Goal: Information Seeking & Learning: Learn about a topic

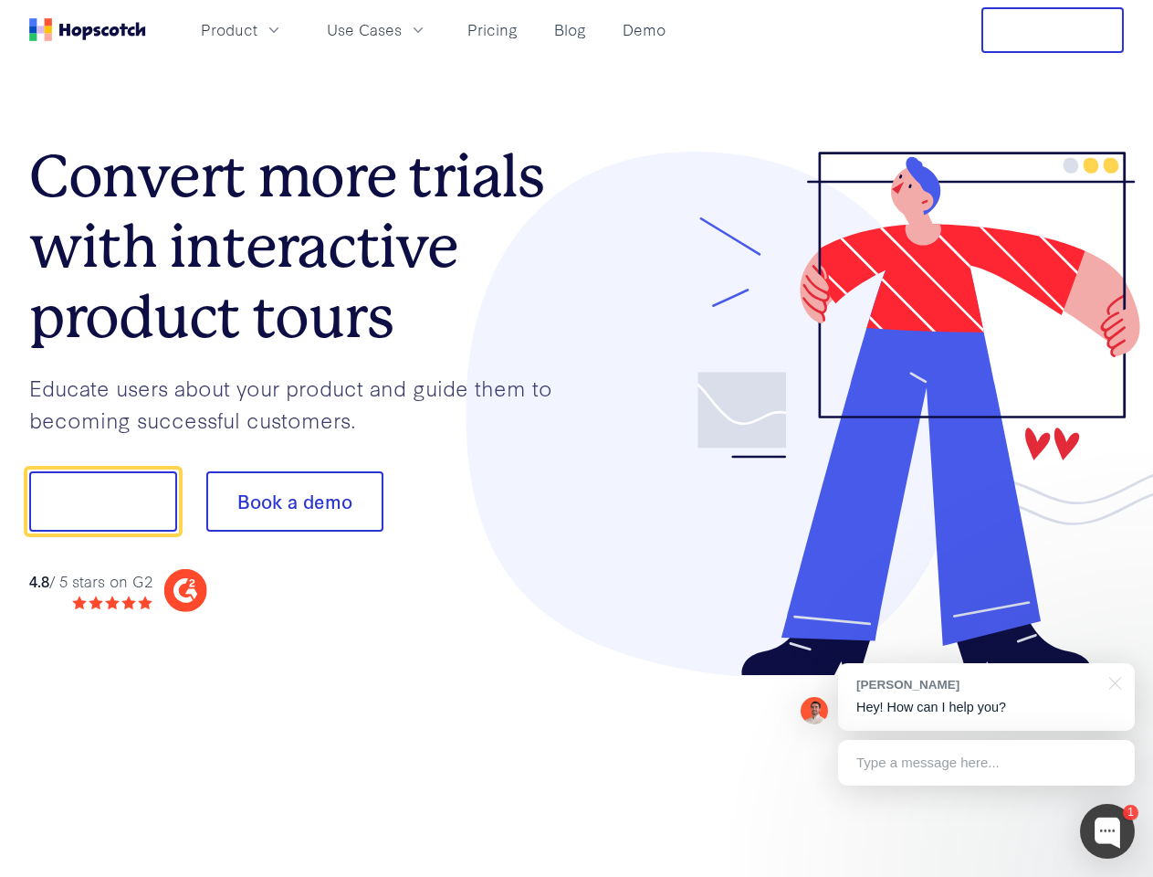
click at [577, 438] on div at bounding box center [851, 414] width 548 height 525
click at [258, 29] on span "Product" at bounding box center [229, 29] width 57 height 23
click at [402, 29] on span "Use Cases" at bounding box center [364, 29] width 75 height 23
click at [1053, 30] on button "Free Trial" at bounding box center [1053, 30] width 142 height 46
click at [102, 501] on button "Show me!" at bounding box center [103, 501] width 148 height 60
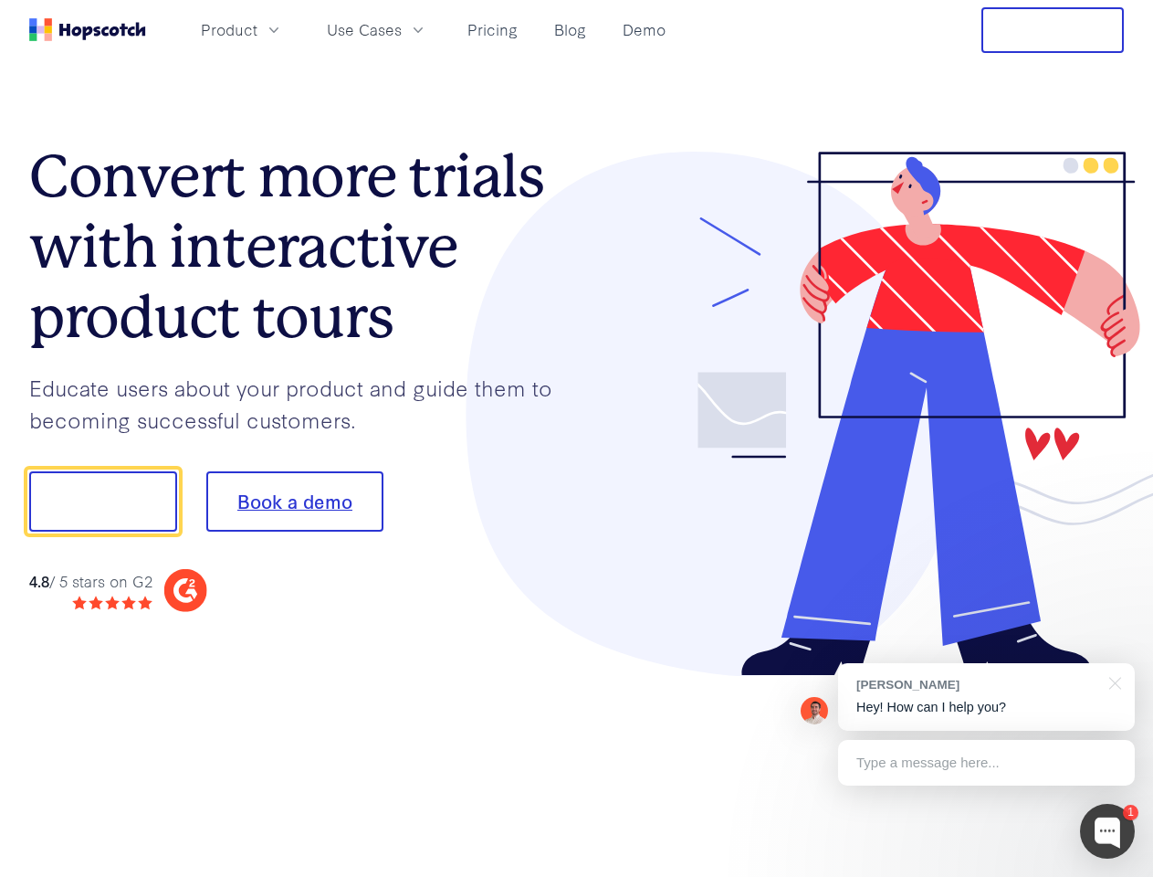
click at [294, 501] on button "Book a demo" at bounding box center [294, 501] width 177 height 60
click at [1108, 831] on div at bounding box center [1107, 831] width 55 height 55
click at [986, 697] on div "[PERSON_NAME] Hey! How can I help you?" at bounding box center [986, 697] width 297 height 68
click at [1112, 681] on div at bounding box center [1112, 681] width 46 height 37
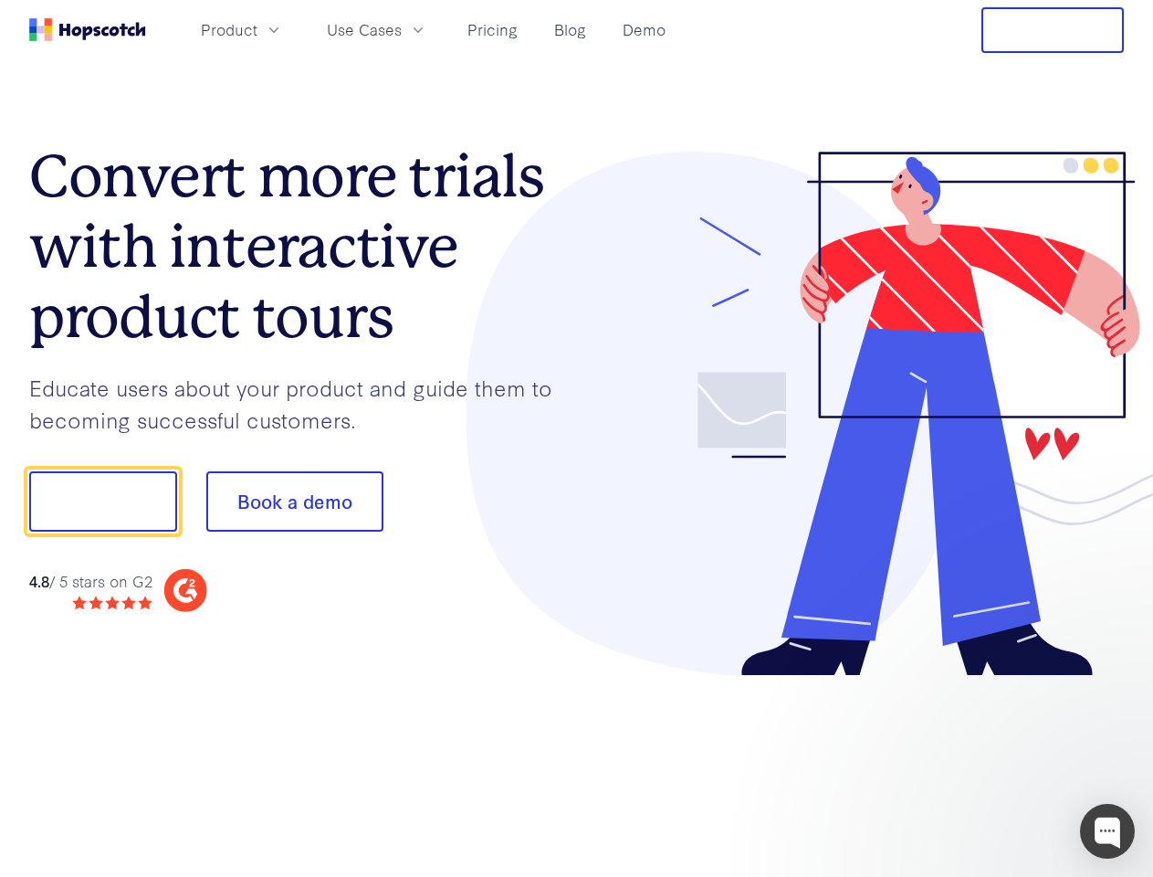
click at [986, 763] on div at bounding box center [964, 621] width 342 height 364
